Goal: Use online tool/utility: Utilize a website feature to perform a specific function

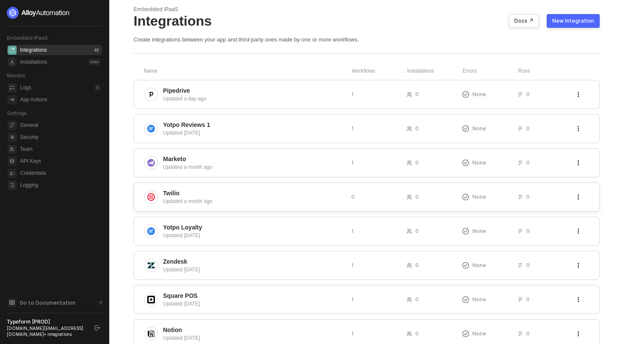
scroll to position [21, 0]
click at [235, 116] on div "Yotpo Reviews 1 Updated 2 days ago 1 0 None 0" at bounding box center [367, 127] width 466 height 29
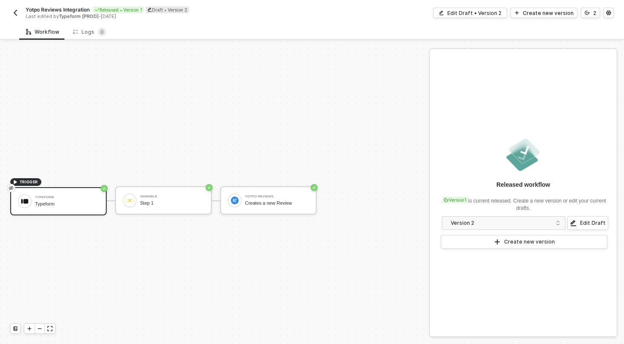
scroll to position [16, 0]
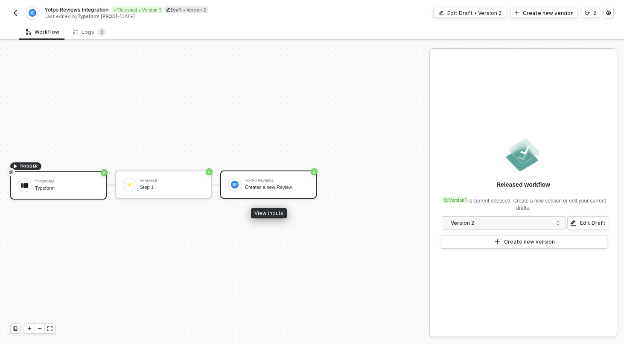
click at [286, 179] on div "Yotpo Reviews" at bounding box center [277, 180] width 64 height 3
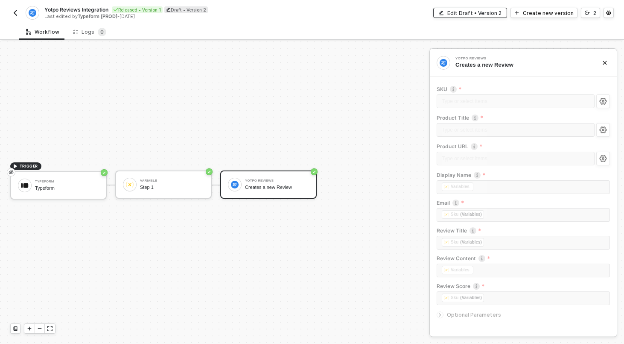
click at [496, 13] on div "Edit Draft • Version 2" at bounding box center [474, 12] width 54 height 7
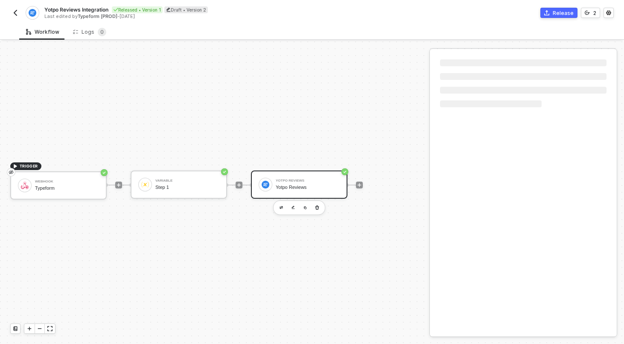
click at [302, 181] on div "Yotpo Reviews" at bounding box center [308, 180] width 64 height 3
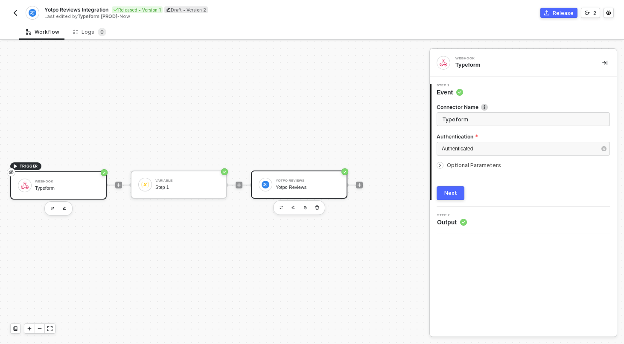
click at [313, 170] on div "Yotpo Reviews Yotpo Reviews" at bounding box center [299, 184] width 96 height 28
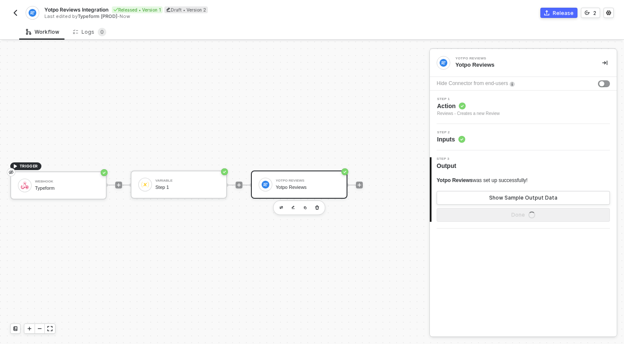
click at [520, 109] on div "Step 1 Action Reviews - Creates a new Review" at bounding box center [524, 107] width 185 height 20
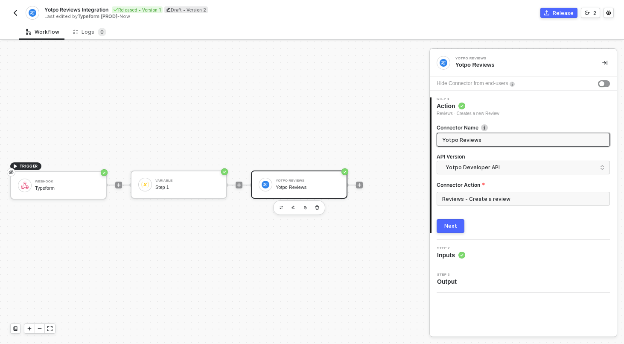
click at [447, 253] on span "Inputs" at bounding box center [451, 255] width 28 height 9
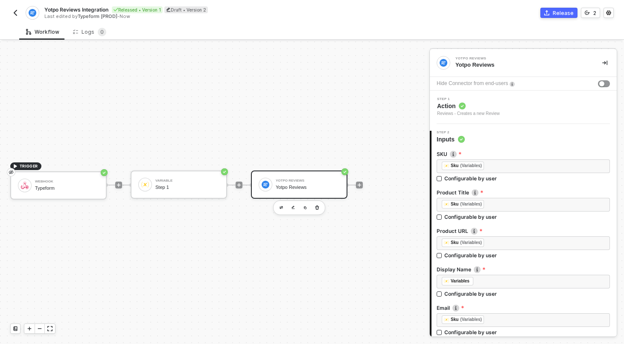
click at [390, 85] on div "TRIGGER Webhook Typeform Variable Step 1 Yotpo Reviews Yotpo Reviews" at bounding box center [212, 185] width 425 height 318
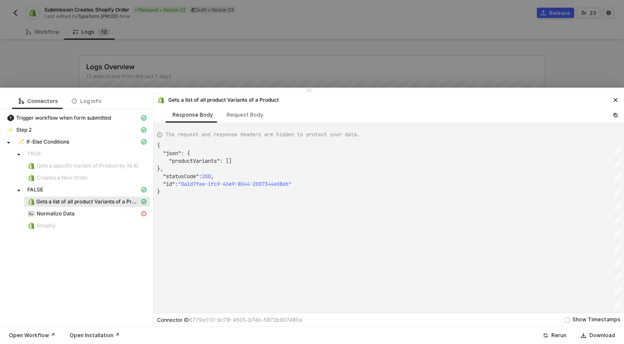
click at [277, 65] on div at bounding box center [312, 172] width 624 height 344
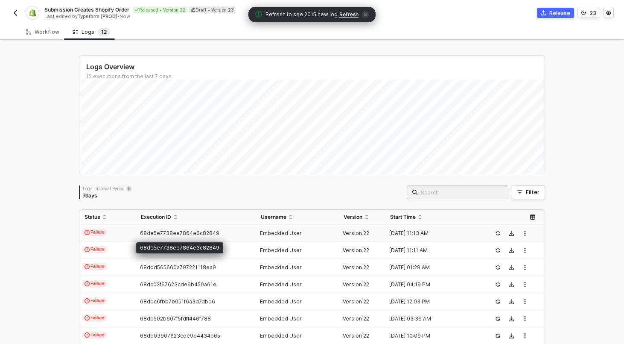
click at [149, 235] on span "68de5e7738ee7864e3c82849" at bounding box center [179, 233] width 79 height 6
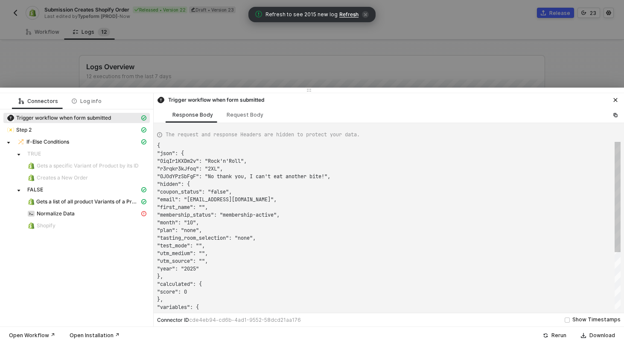
scroll to position [77, 0]
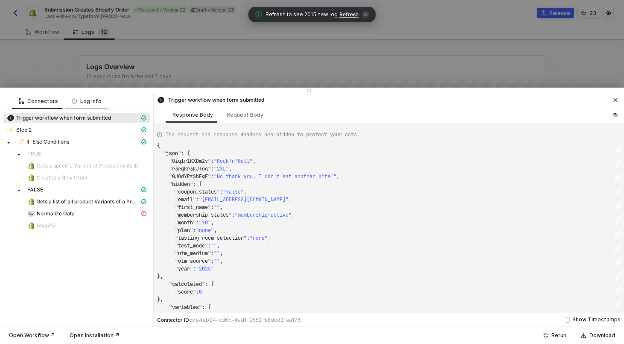
click at [89, 102] on div "Log info" at bounding box center [87, 101] width 30 height 7
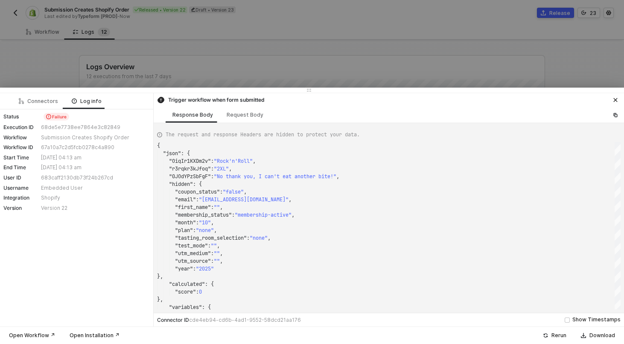
click at [54, 68] on div at bounding box center [312, 172] width 624 height 344
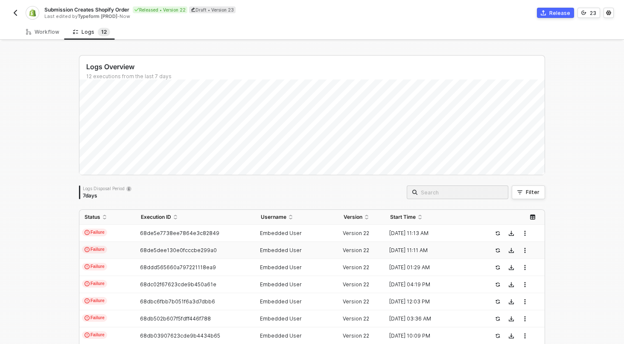
click at [128, 246] on td "Failure" at bounding box center [107, 250] width 56 height 17
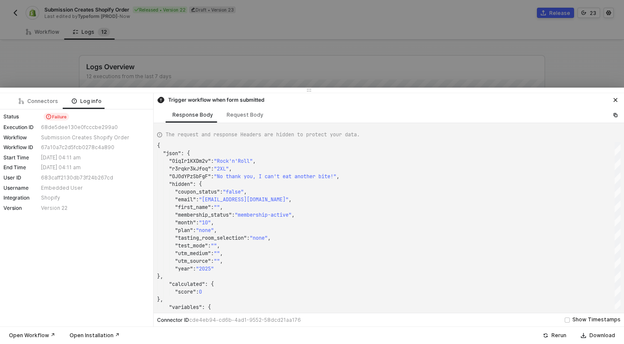
click at [30, 44] on div at bounding box center [312, 172] width 624 height 344
